Goal: Book appointment/travel/reservation

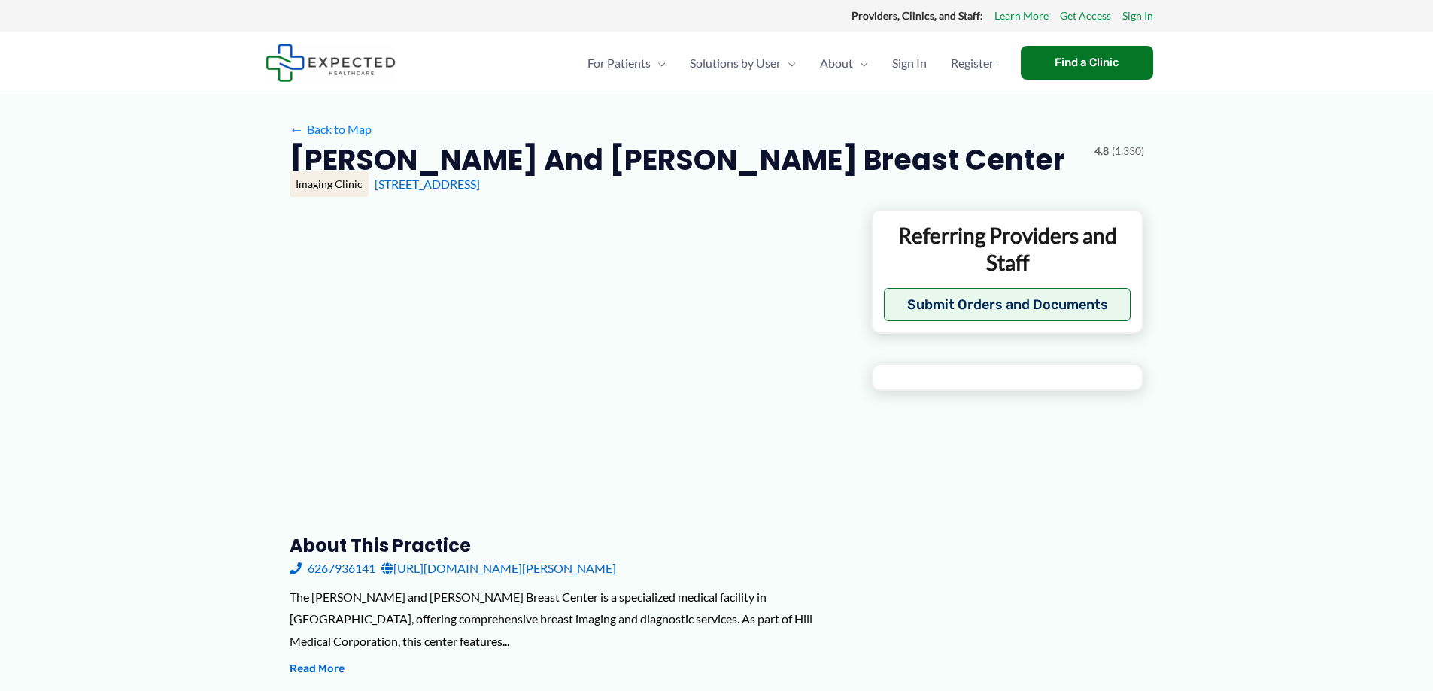
type input "**********"
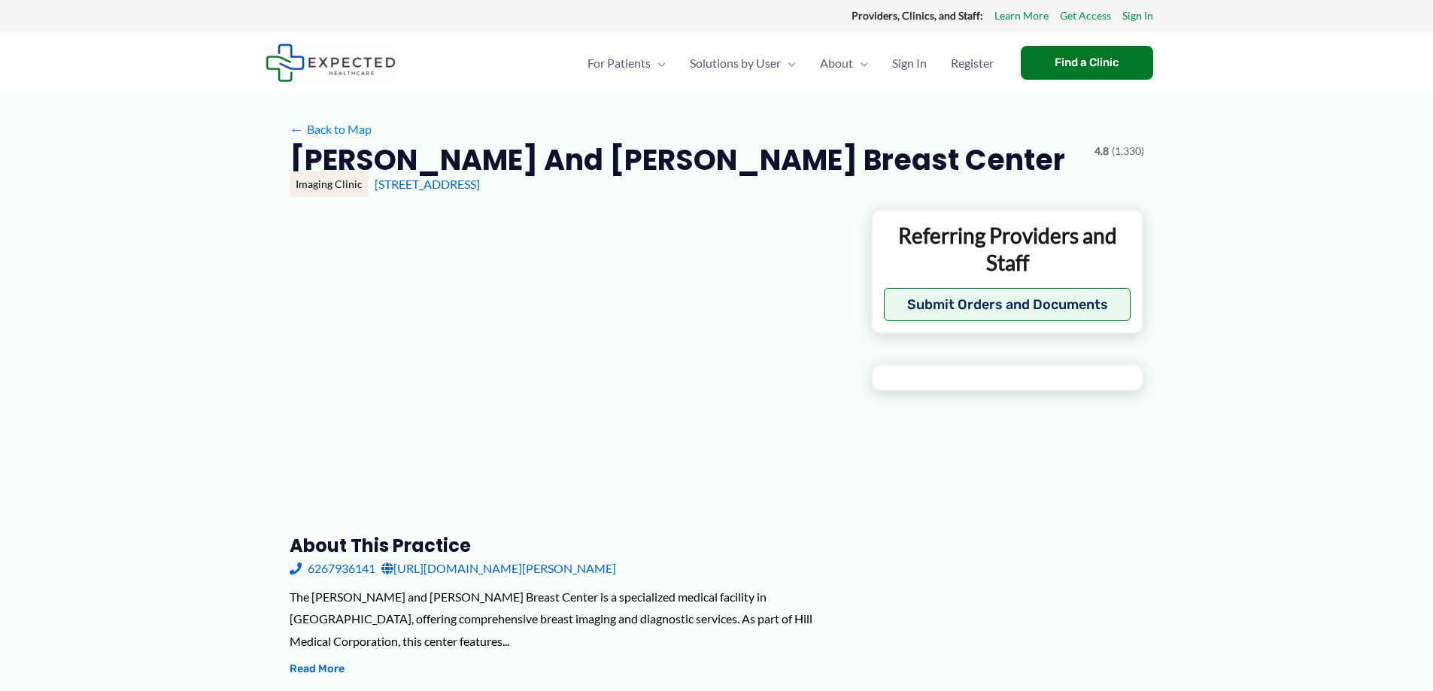
type input "**********"
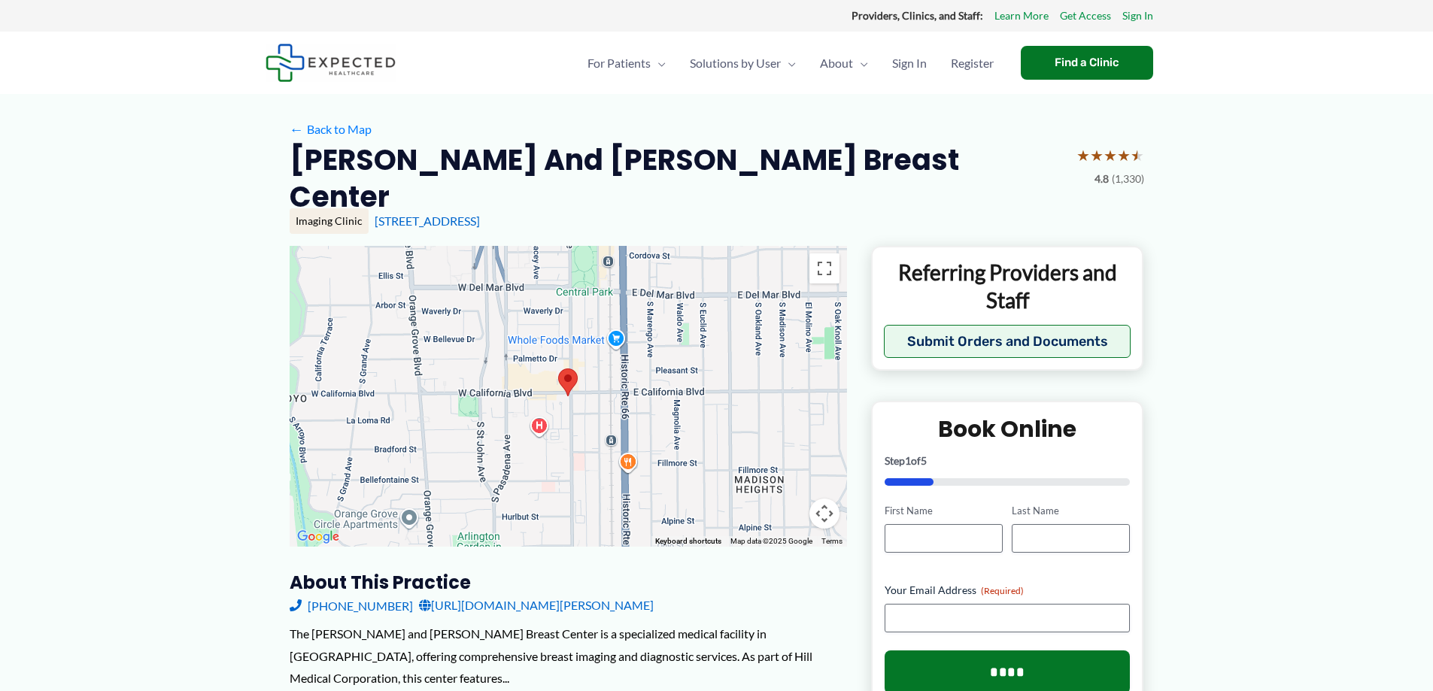
click at [501, 594] on link "[URL][DOMAIN_NAME][PERSON_NAME]" at bounding box center [536, 605] width 235 height 23
